Goal: Information Seeking & Learning: Understand process/instructions

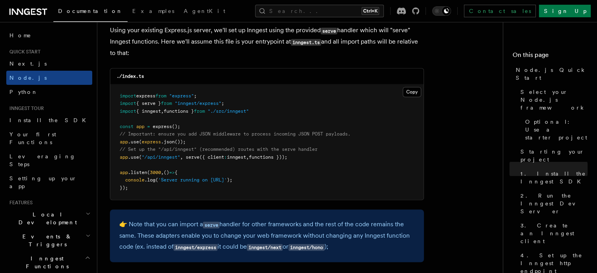
scroll to position [235, 0]
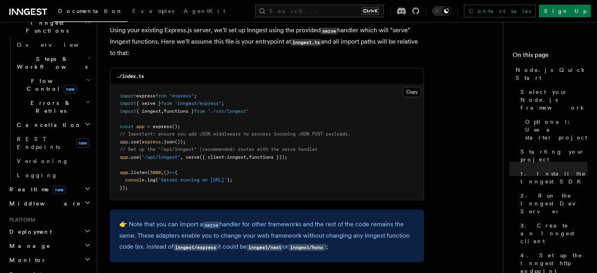
click at [221, 156] on span "({ client" at bounding box center [211, 156] width 25 height 5
click at [278, 156] on span "functions }));" at bounding box center [268, 156] width 38 height 5
click at [334, 156] on pre "import express from "express" ; import { serve } from "inngest/express" ; impor…" at bounding box center [266, 141] width 313 height 115
